Goal: Transaction & Acquisition: Purchase product/service

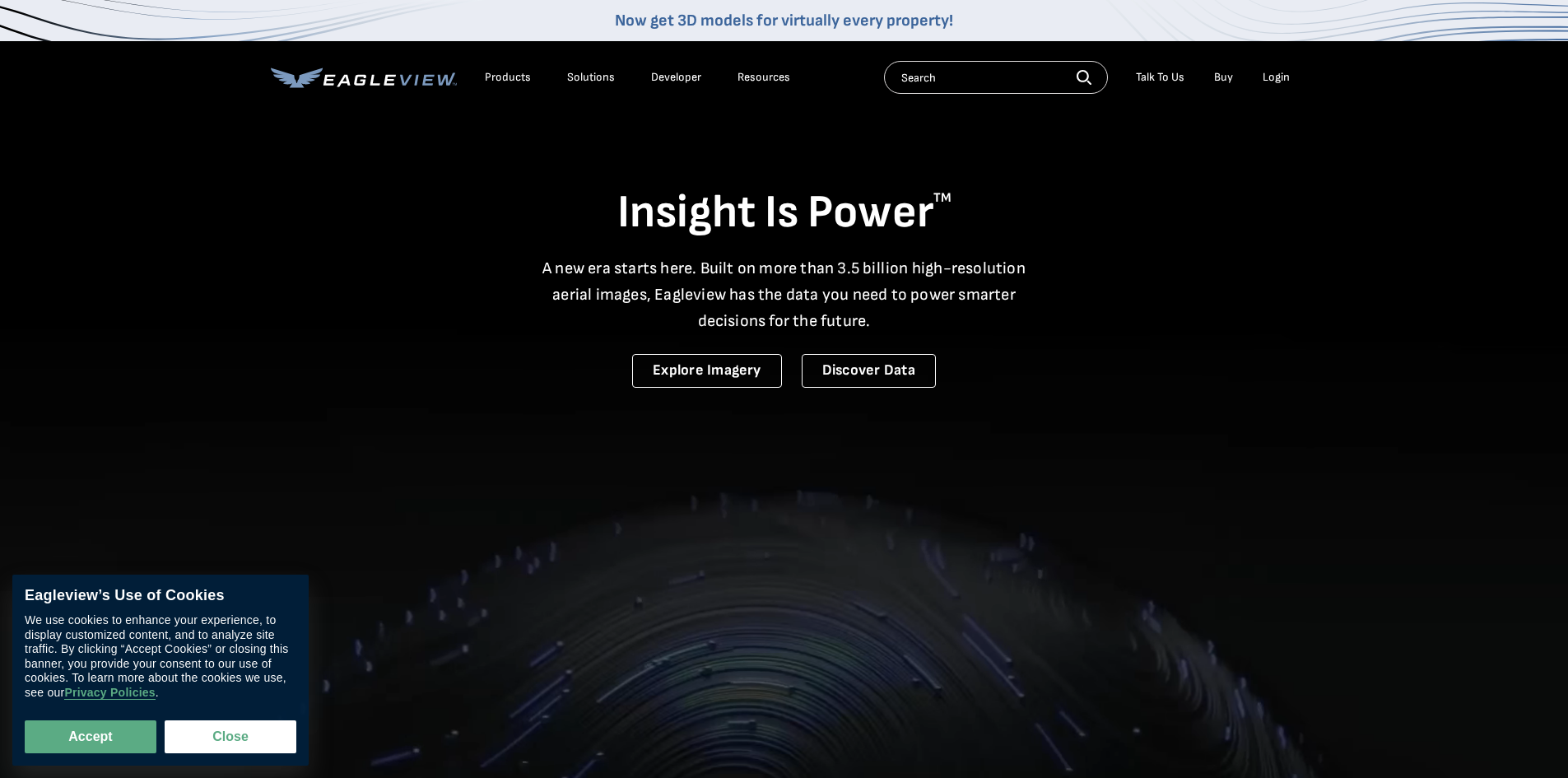
click at [1264, 75] on div "Login" at bounding box center [1276, 77] width 27 height 15
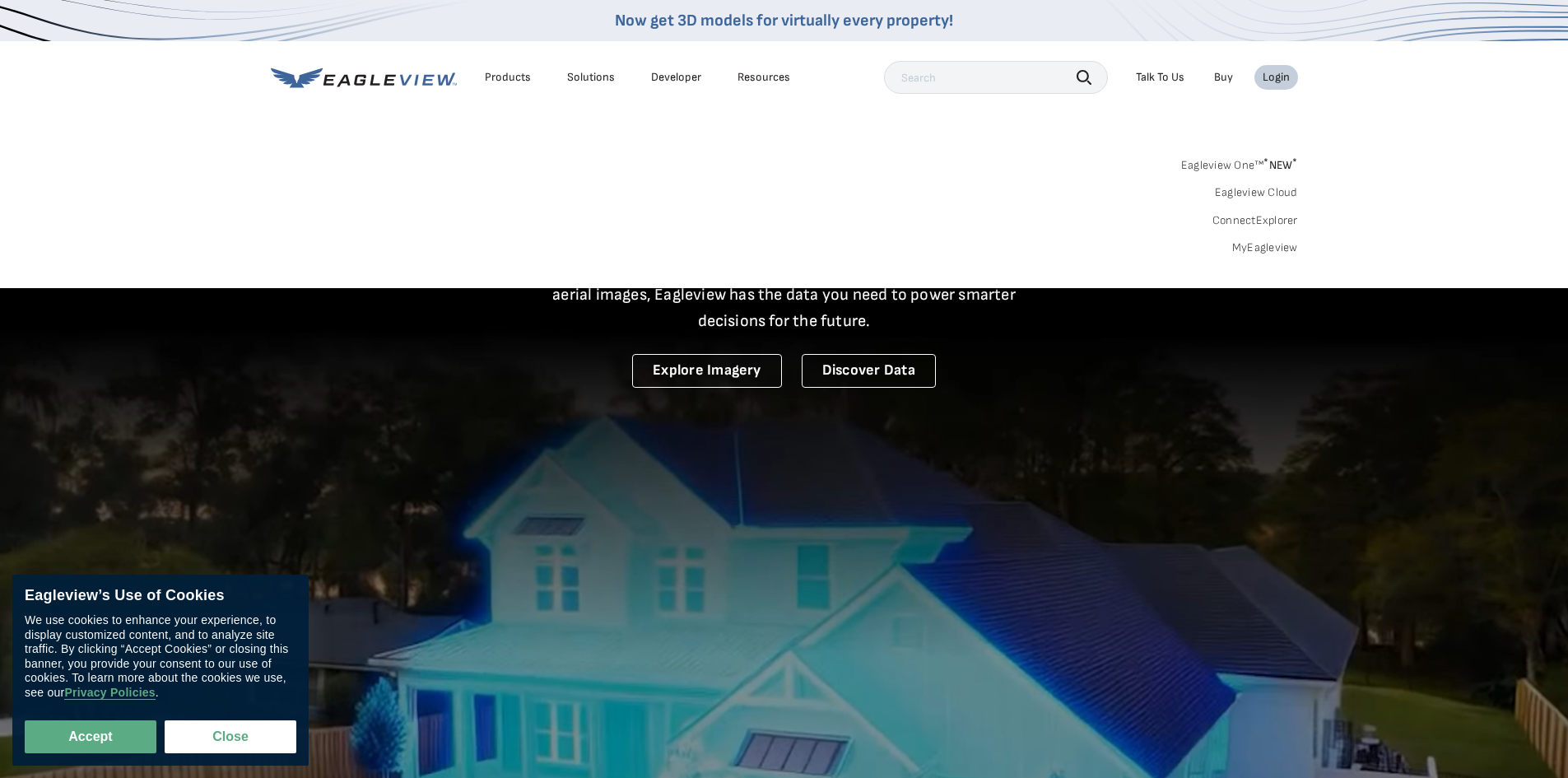
click at [1260, 247] on link "MyEagleview" at bounding box center [1265, 247] width 66 height 15
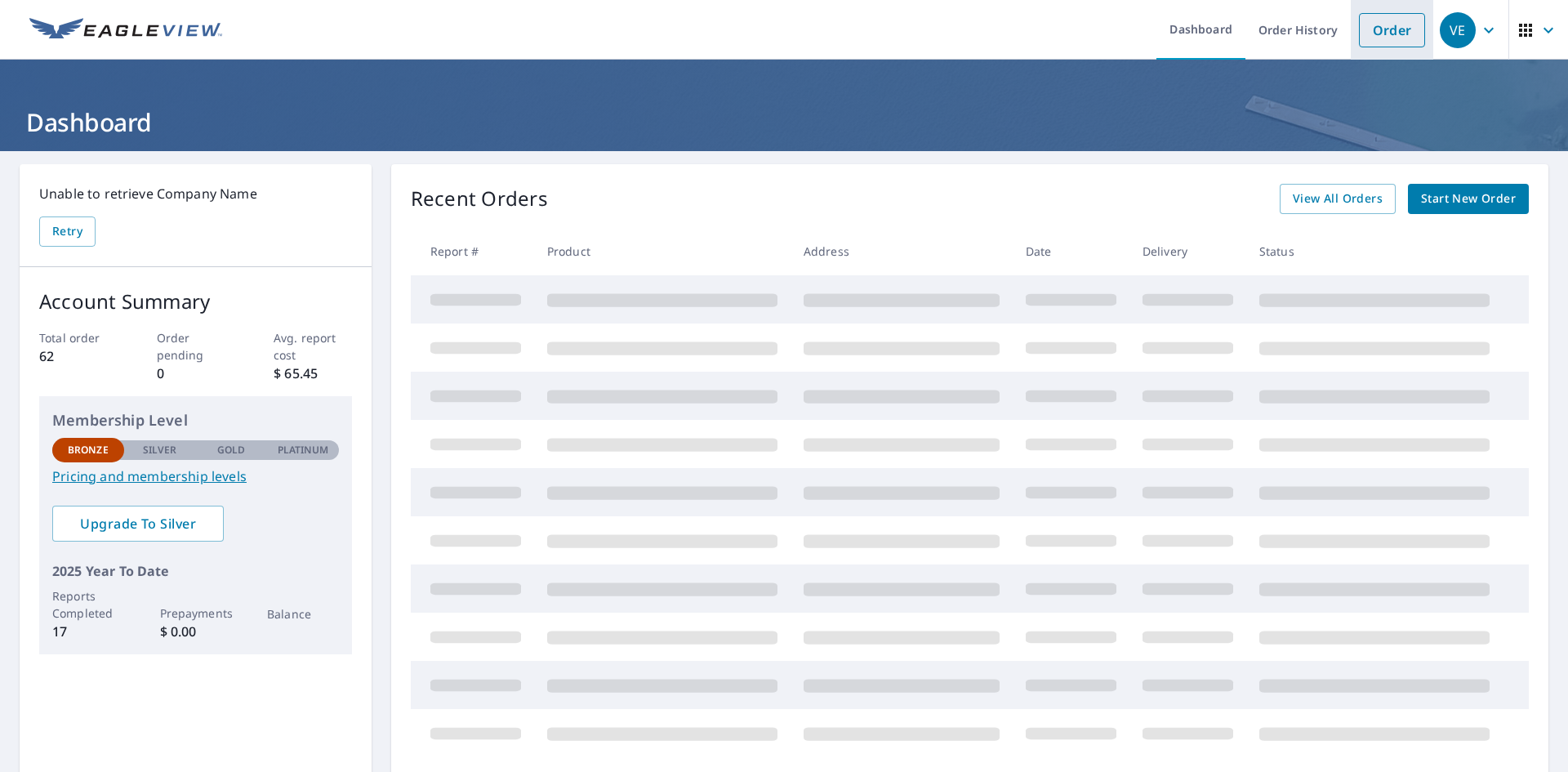
click at [1369, 28] on link "Order" at bounding box center [1391, 30] width 66 height 34
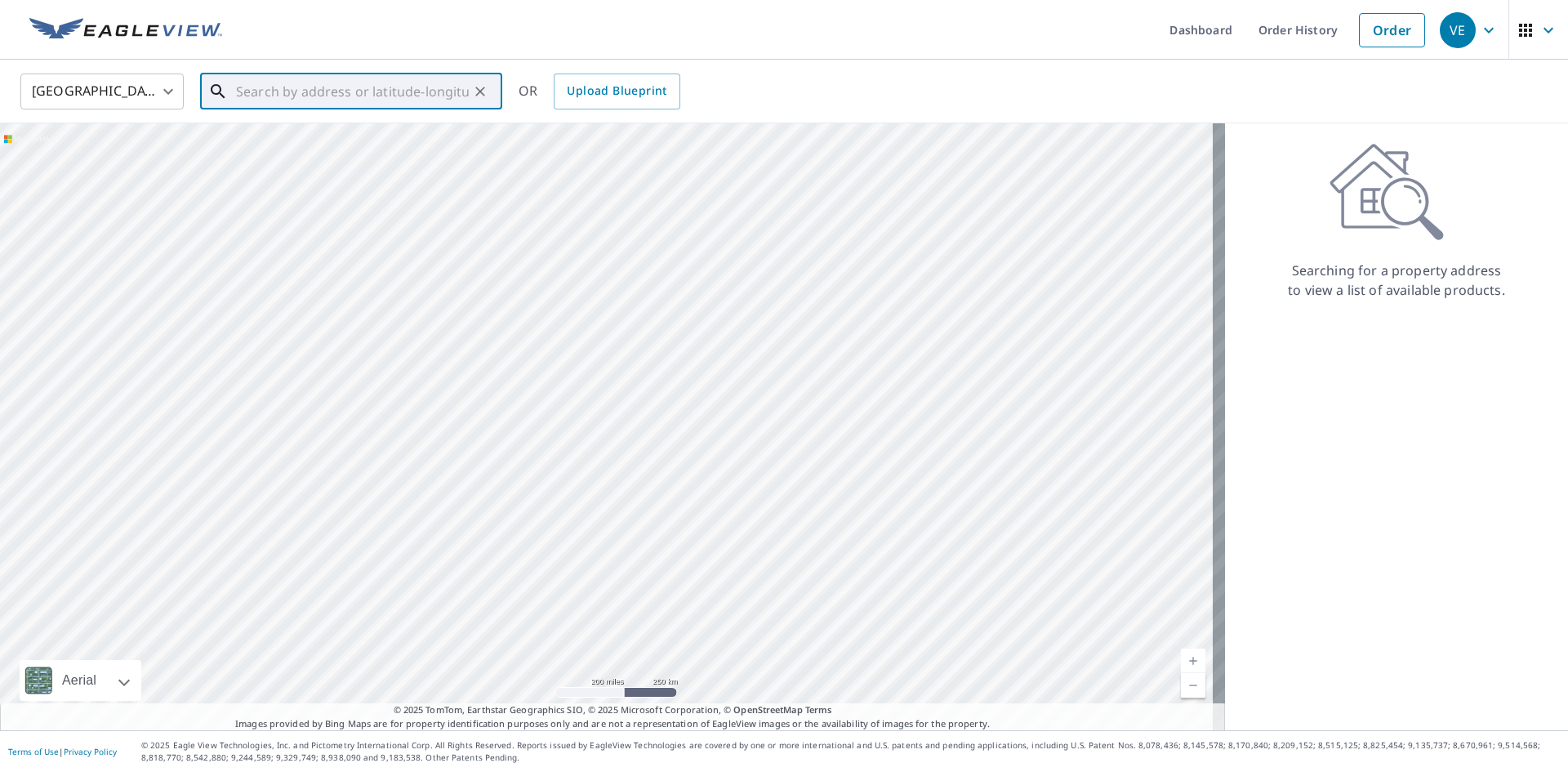
click at [277, 88] on input "text" at bounding box center [352, 91] width 232 height 46
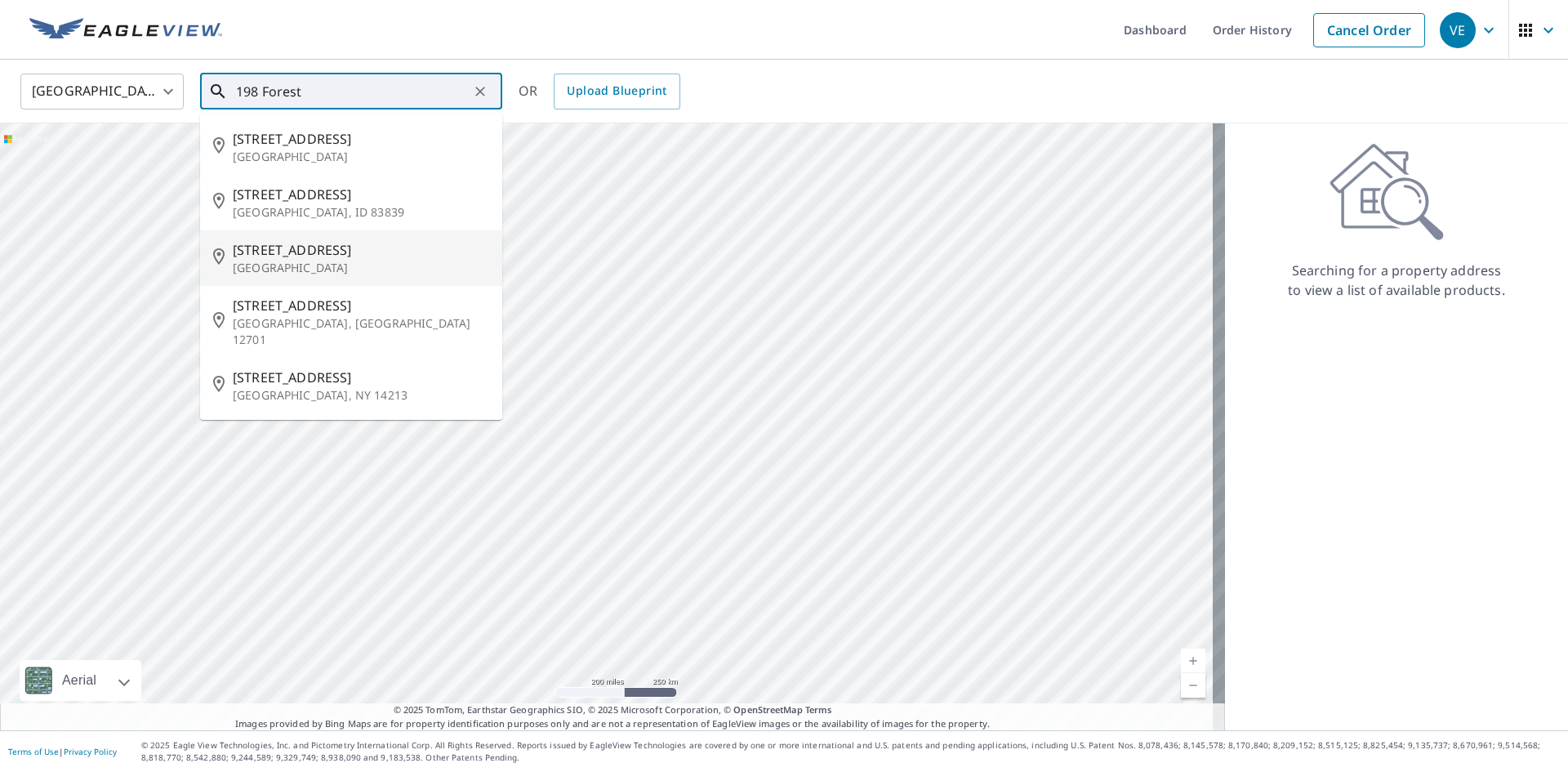
click at [309, 254] on span "198 Forestwood Dr" at bounding box center [361, 250] width 257 height 20
type input "198 Forestwood Dr Nashville, TN 37209"
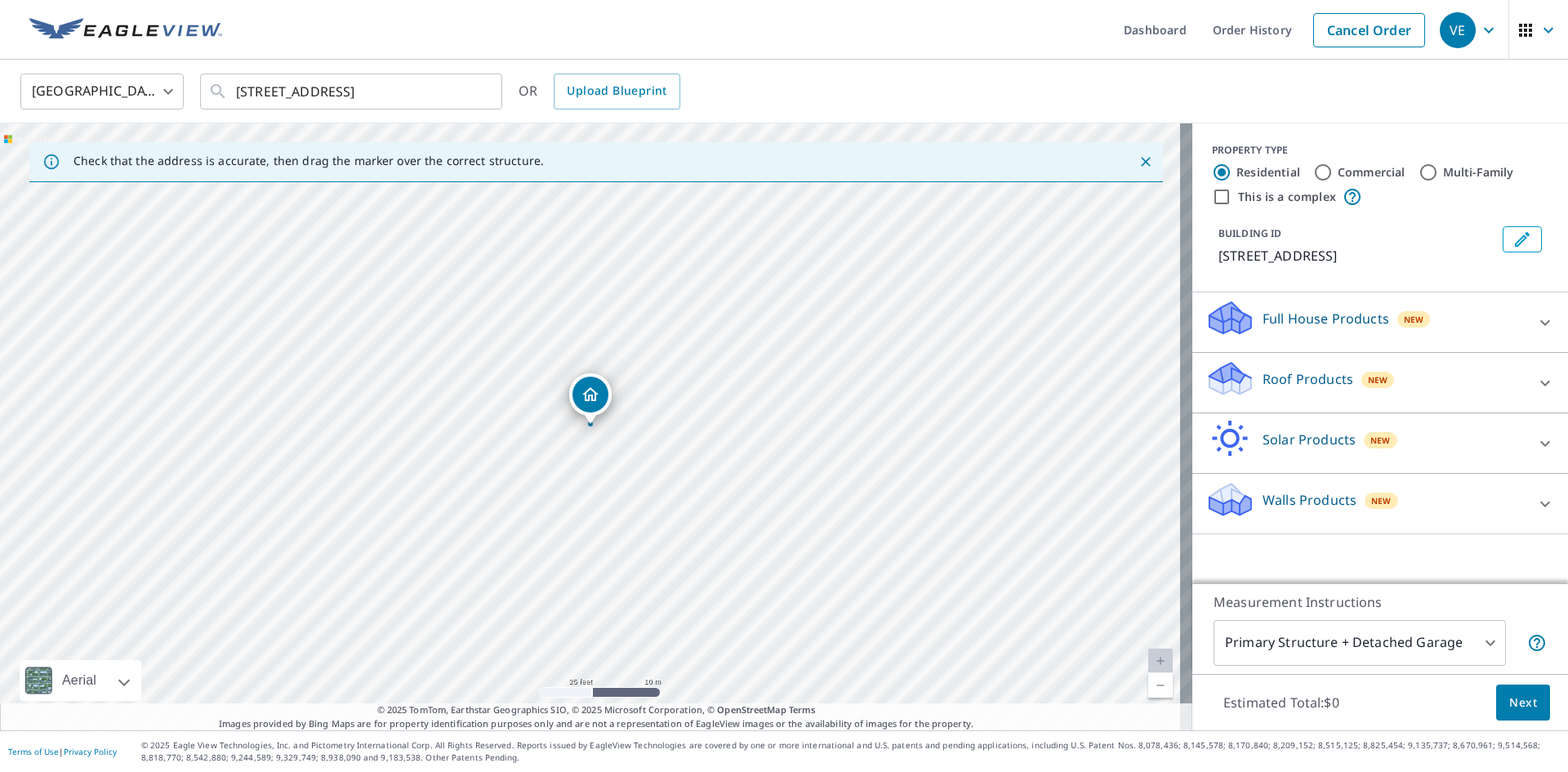
click at [1276, 377] on p "Roof Products" at bounding box center [1307, 379] width 90 height 20
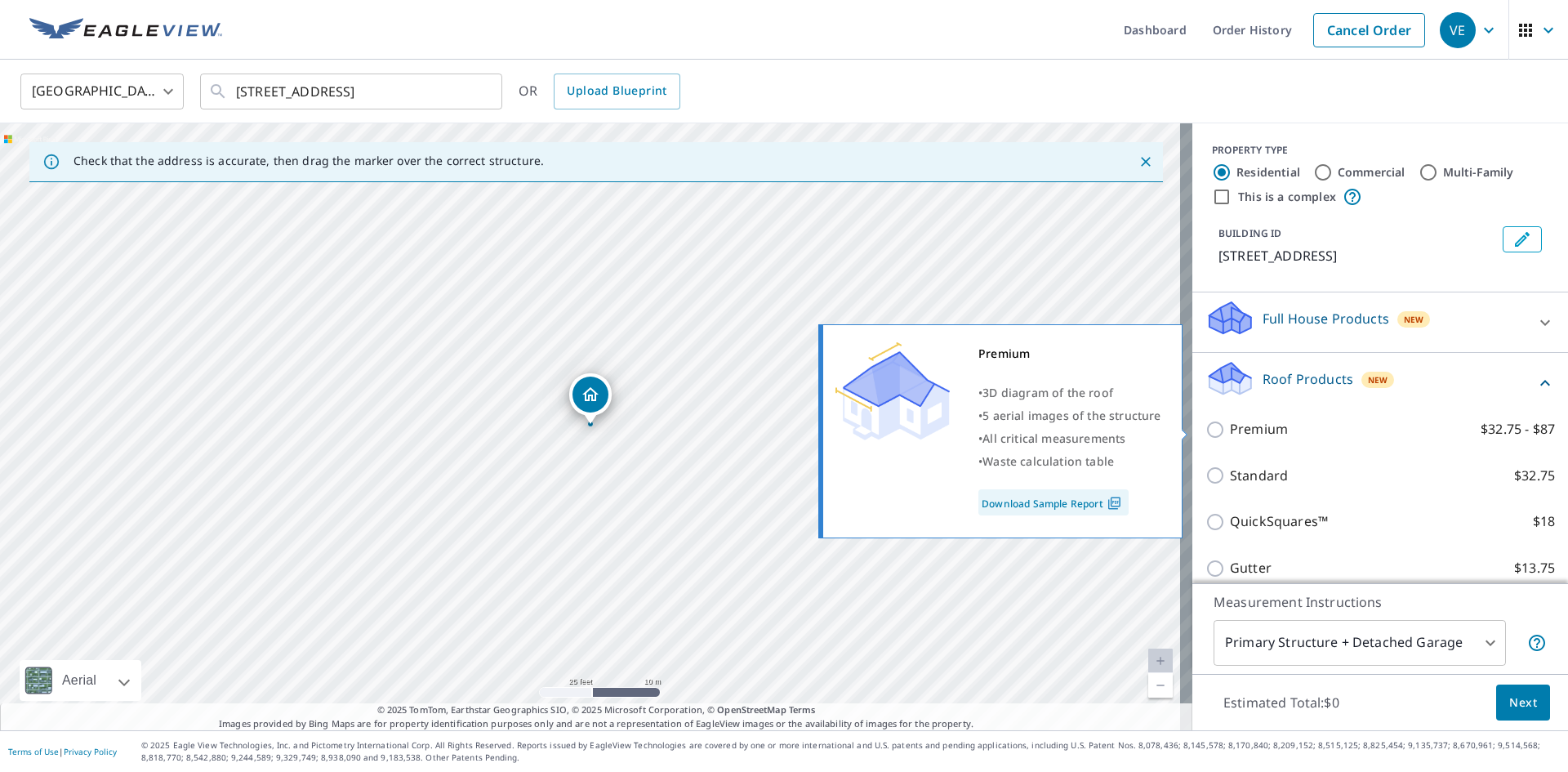
click at [1205, 425] on input "Premium $32.75 - $87" at bounding box center [1218, 429] width 24 height 20
checkbox input "true"
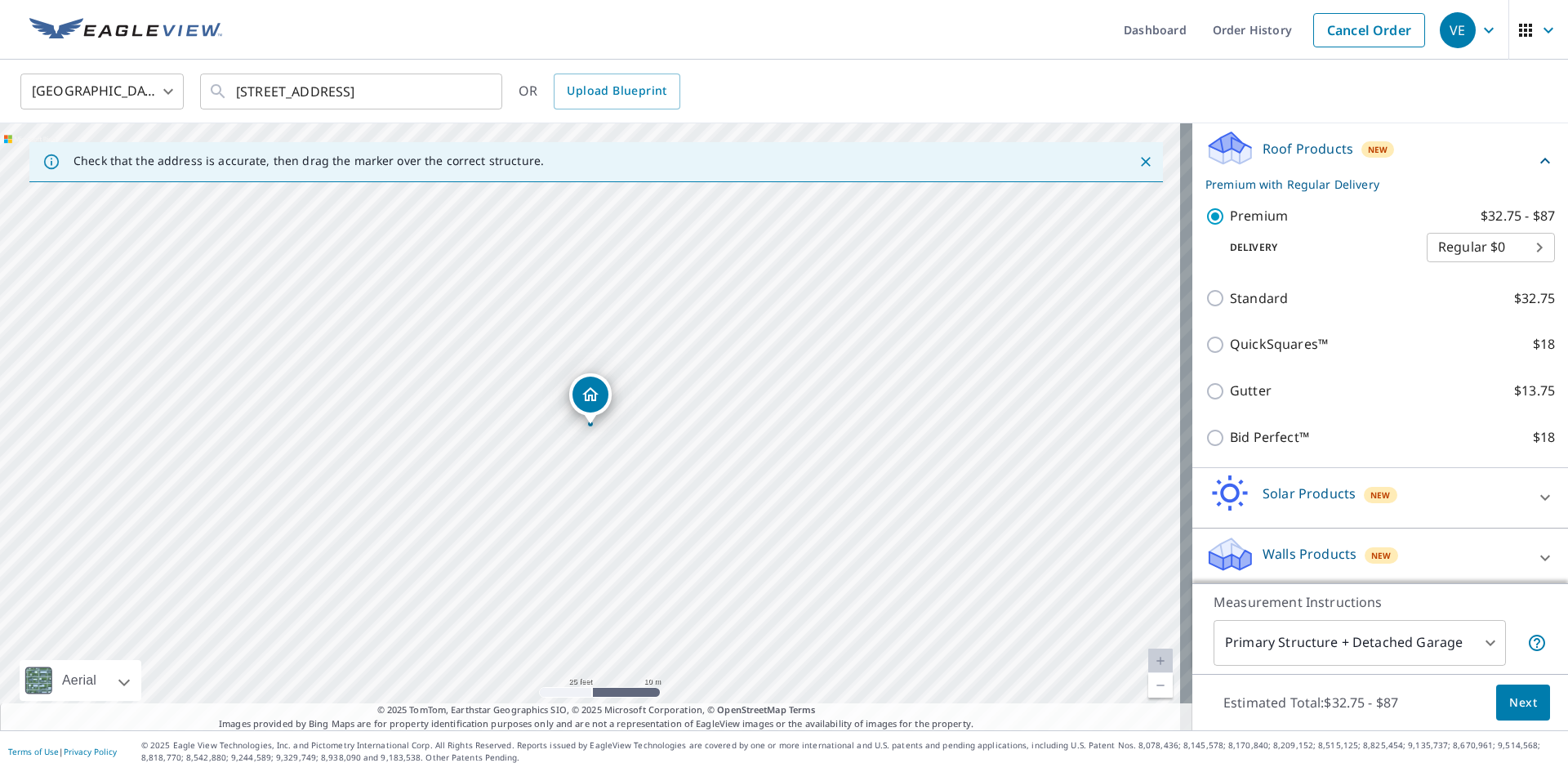
scroll to position [236, 0]
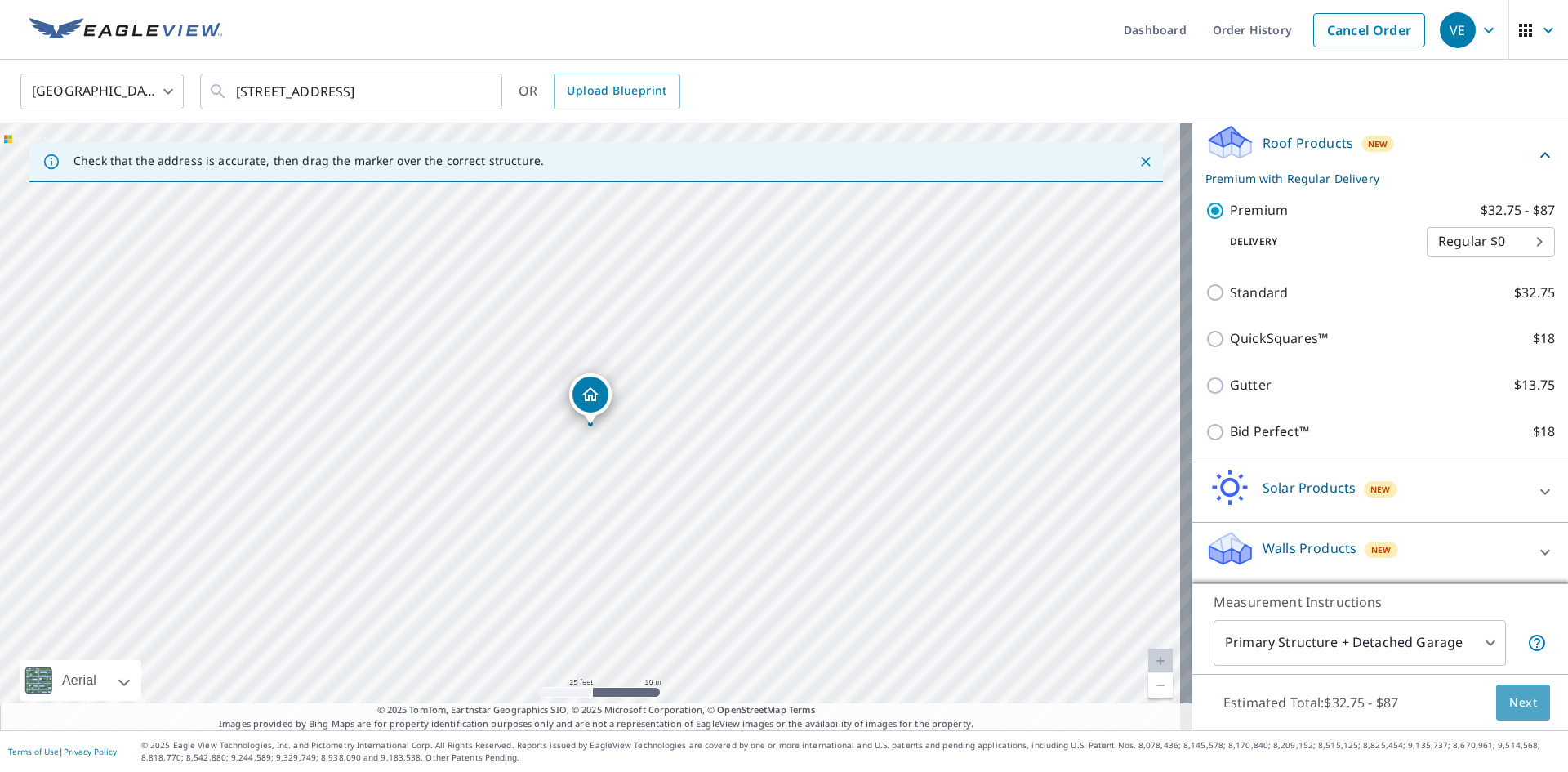
click at [1509, 701] on span "Next" at bounding box center [1522, 703] width 28 height 21
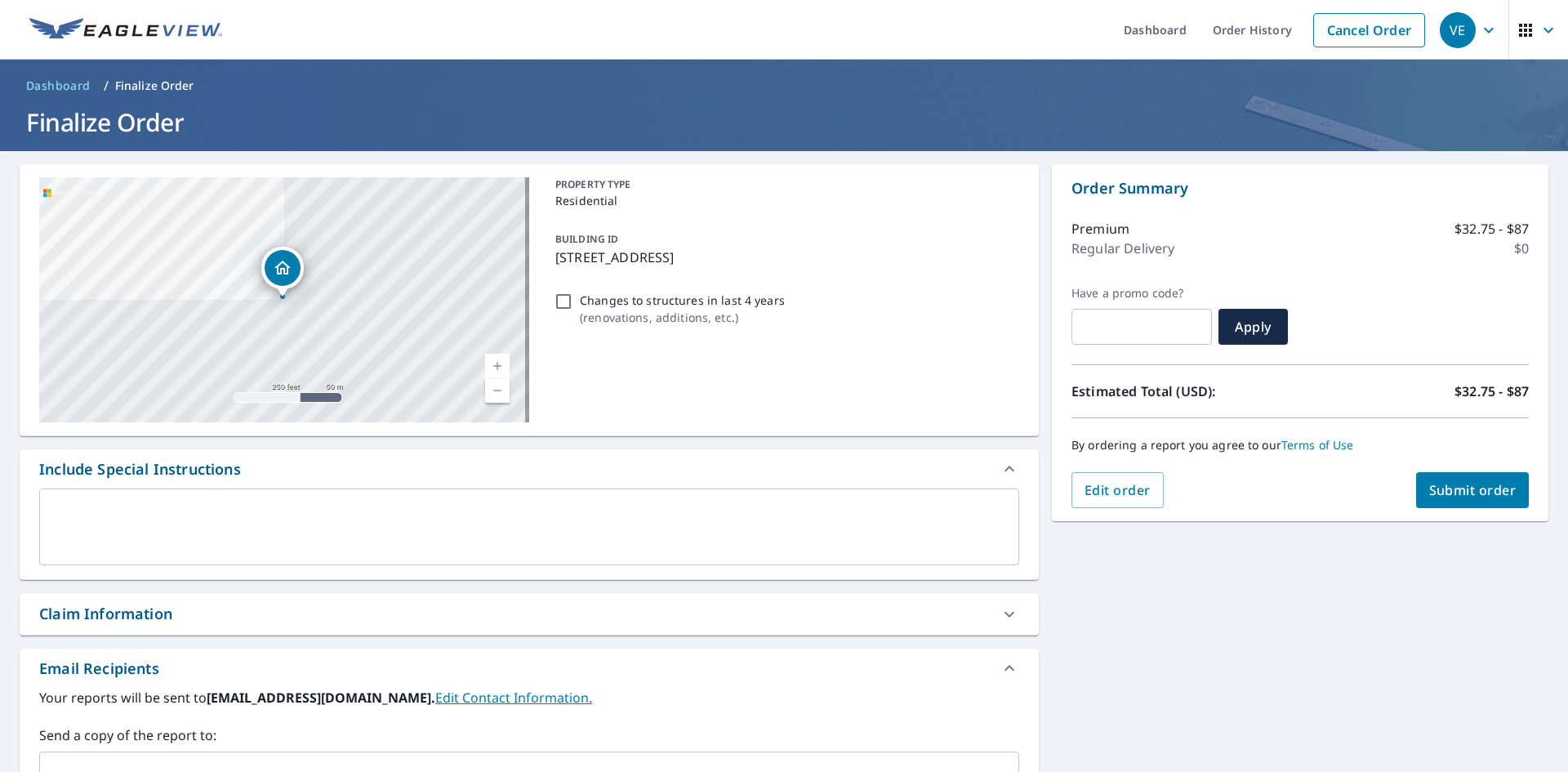
click at [1457, 489] on span "Submit order" at bounding box center [1472, 489] width 87 height 18
